Goal: Book appointment/travel/reservation

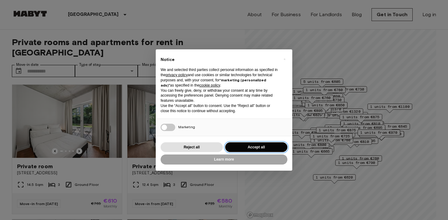
click at [257, 147] on button "Accept all" at bounding box center [256, 147] width 62 height 10
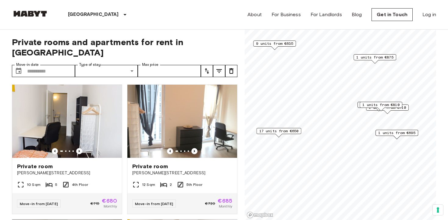
click at [298, 132] on span "17 units from €650" at bounding box center [278, 130] width 39 height 5
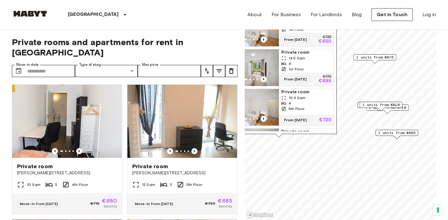
click at [314, 136] on div "Schmidstraße 2F-K, 10179 Berlin, GER 17 units Private room 10.3 Sqm 4 1st Floor…" at bounding box center [279, 60] width 116 height 156
click at [303, 33] on div "From 08 Nov 25 €720 €650" at bounding box center [306, 39] width 55 height 13
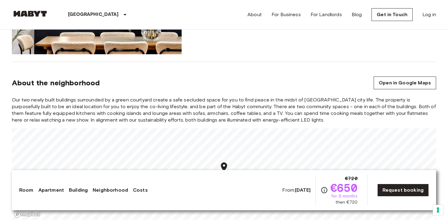
scroll to position [736, 0]
